Goal: Task Accomplishment & Management: Use online tool/utility

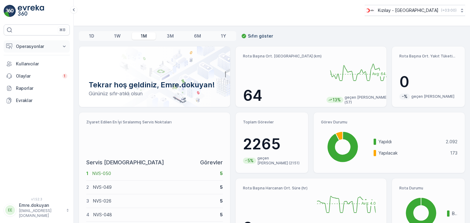
click at [29, 44] on p "Operasyonlar" at bounding box center [37, 46] width 42 height 6
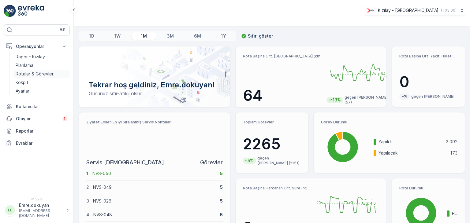
click at [34, 72] on p "Rotalar & Görevler" at bounding box center [35, 74] width 38 height 6
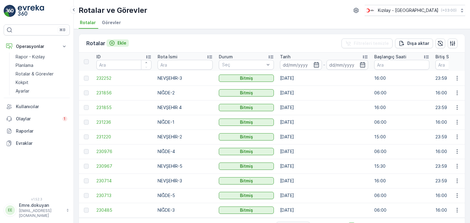
click at [120, 42] on p "Ekle" at bounding box center [121, 43] width 9 height 6
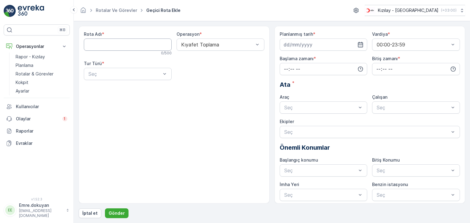
click at [116, 46] on Adı "Rota Adı" at bounding box center [128, 45] width 88 height 12
type Adı "N"
type Adı "NİĞDE-3"
click at [194, 48] on div "Kıyafet Toplama" at bounding box center [220, 45] width 88 height 12
drag, startPoint x: 196, startPoint y: 57, endPoint x: 169, endPoint y: 69, distance: 29.8
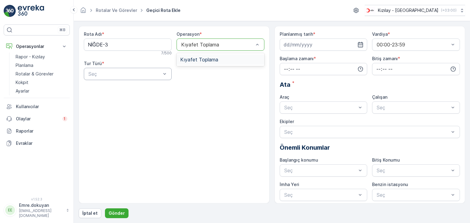
click at [193, 58] on span "Kıyafet Toplama" at bounding box center [199, 60] width 38 height 6
click at [138, 88] on div "Statik" at bounding box center [127, 89] width 80 height 6
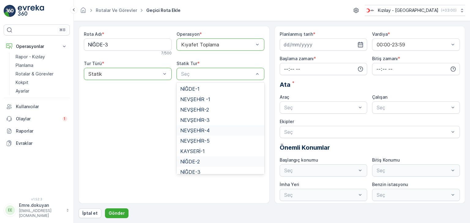
scroll to position [25, 0]
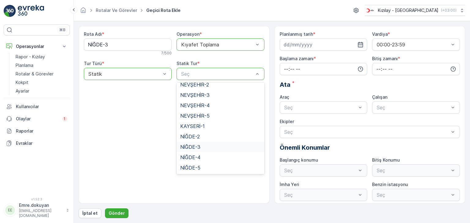
click at [194, 148] on span "NİĞDE-3" at bounding box center [190, 147] width 20 height 6
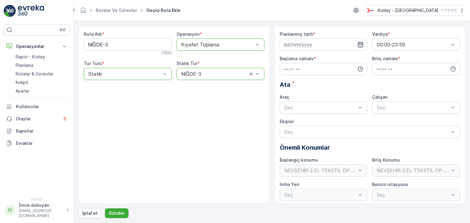
click at [361, 44] on icon "button" at bounding box center [360, 45] width 6 height 6
click at [313, 109] on div "15" at bounding box center [312, 108] width 10 height 10
type input "15.10.2025"
click at [284, 69] on input "time" at bounding box center [323, 69] width 88 height 12
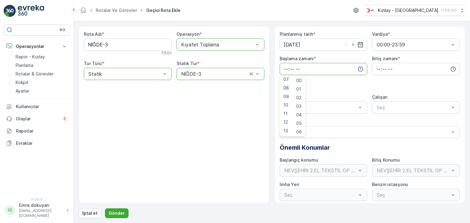
click at [288, 87] on span "08" at bounding box center [286, 88] width 6 height 6
click at [298, 105] on span "35" at bounding box center [298, 105] width 5 height 6
type input "08:35"
click at [376, 68] on input "time" at bounding box center [416, 69] width 88 height 12
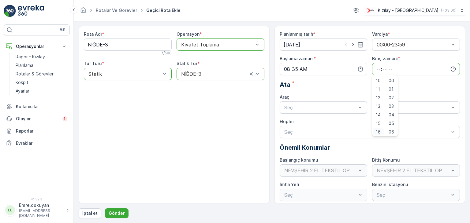
scroll to position [87, 0]
click at [378, 130] on span "16" at bounding box center [377, 131] width 5 height 6
type input "16:00"
click at [391, 80] on span "00" at bounding box center [391, 81] width 6 height 6
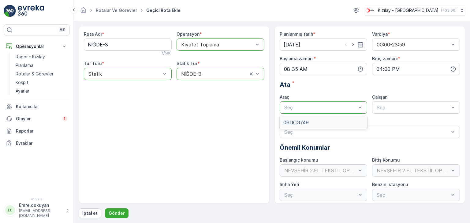
click at [309, 122] on div "06DCG749" at bounding box center [323, 123] width 80 height 6
click at [386, 124] on span "FORD" at bounding box center [382, 123] width 14 height 6
click at [118, 213] on p "Gönder" at bounding box center [117, 213] width 16 height 6
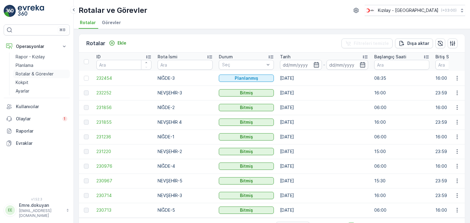
click at [38, 75] on p "Rotalar & Görevler" at bounding box center [35, 74] width 38 height 6
click at [37, 56] on p "Rapor - Kızılay" at bounding box center [30, 57] width 29 height 6
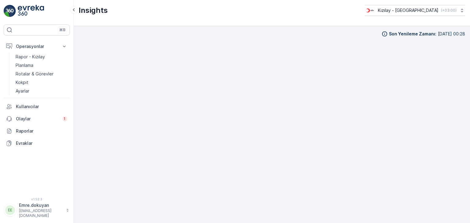
scroll to position [5, 0]
